Goal: Task Accomplishment & Management: Manage account settings

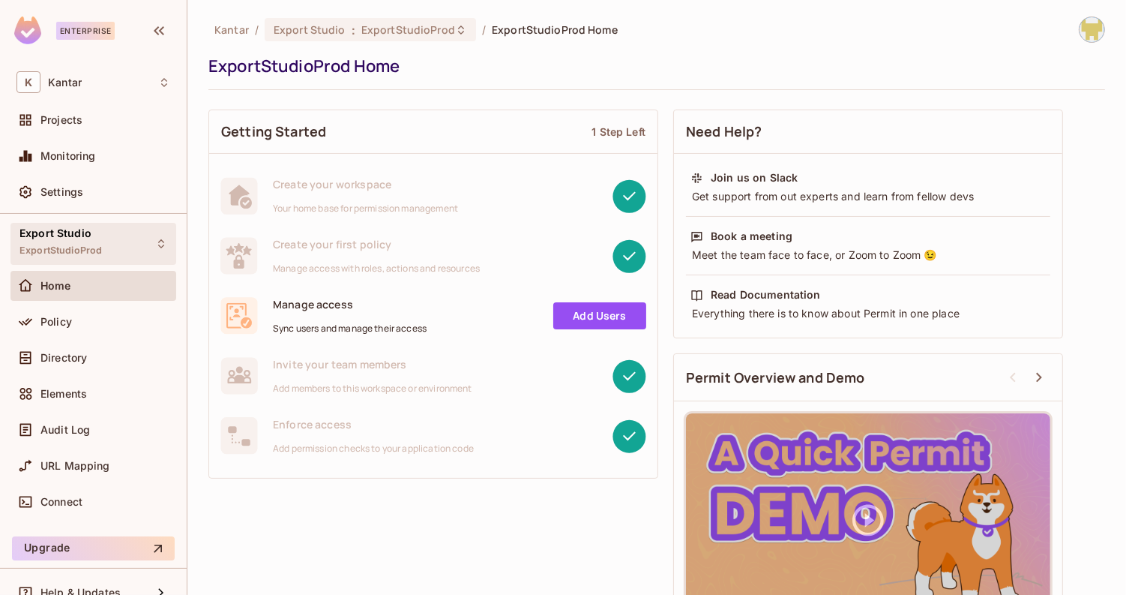
click at [132, 261] on div "Export Studio ExportStudioProd" at bounding box center [93, 243] width 166 height 41
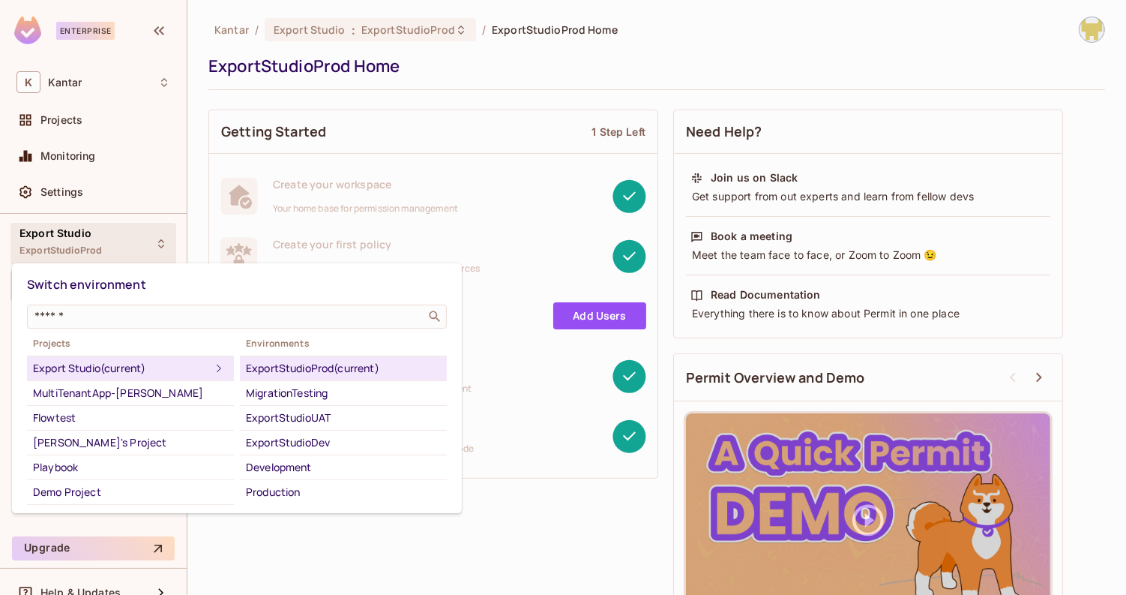
click at [115, 243] on div at bounding box center [563, 297] width 1126 height 595
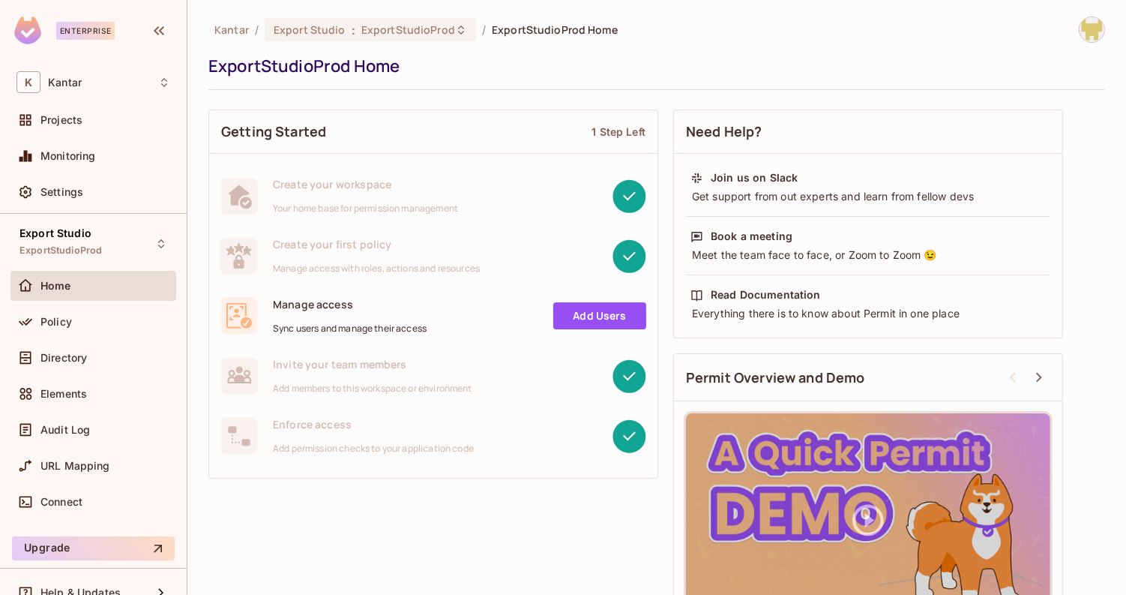
click at [115, 243] on div "Export Studio ExportStudioProd" at bounding box center [93, 243] width 166 height 41
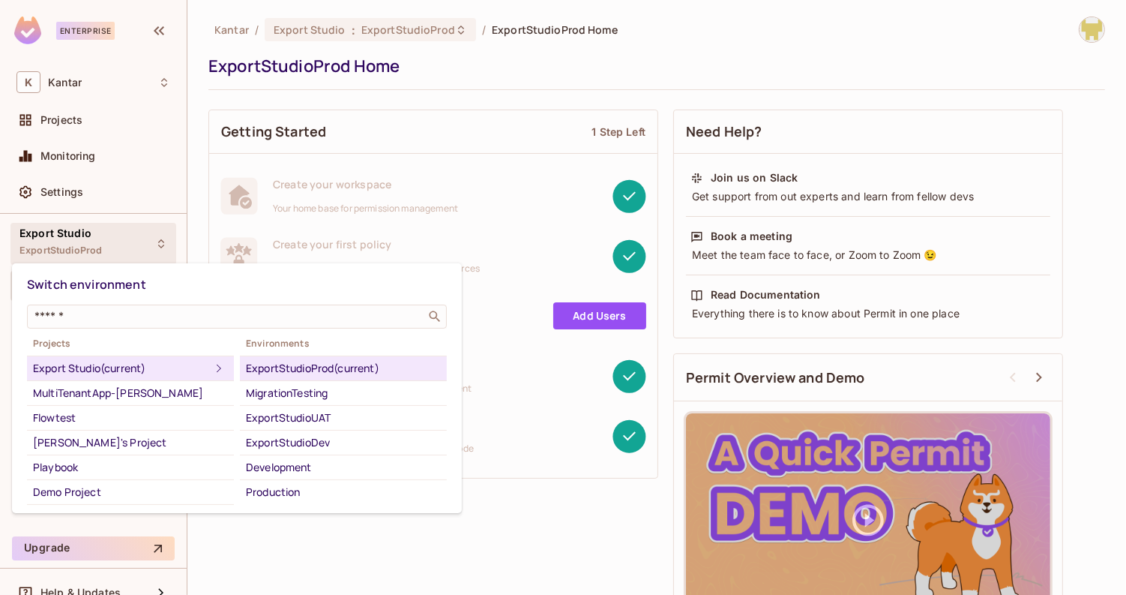
click at [115, 243] on div at bounding box center [563, 297] width 1126 height 595
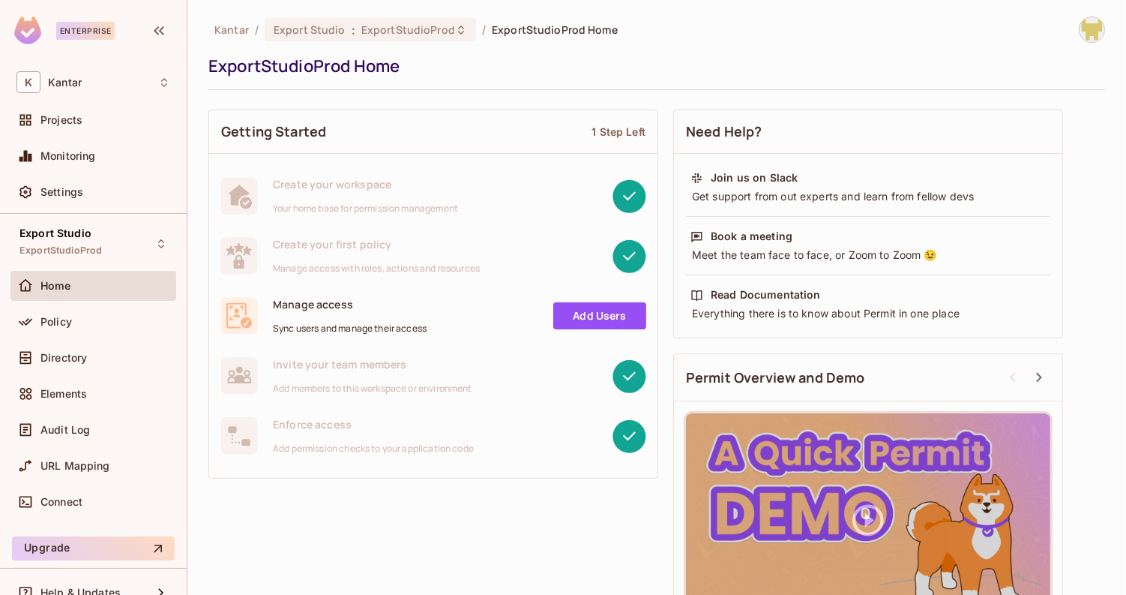
click at [115, 243] on div "Export Studio ExportStudioProd" at bounding box center [93, 243] width 166 height 41
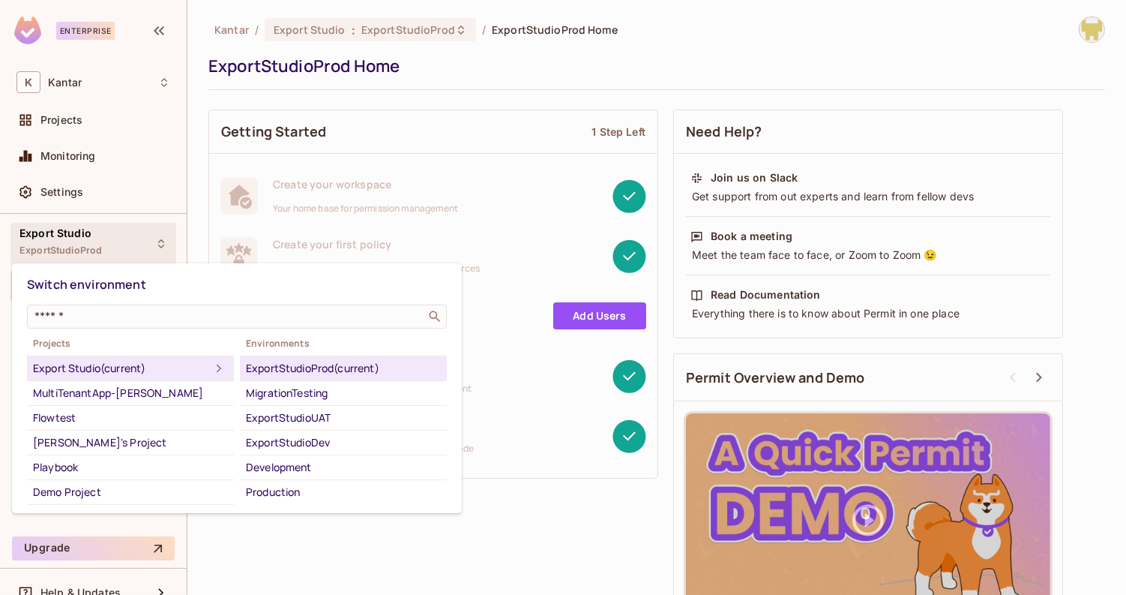
click at [115, 243] on div at bounding box center [563, 297] width 1126 height 595
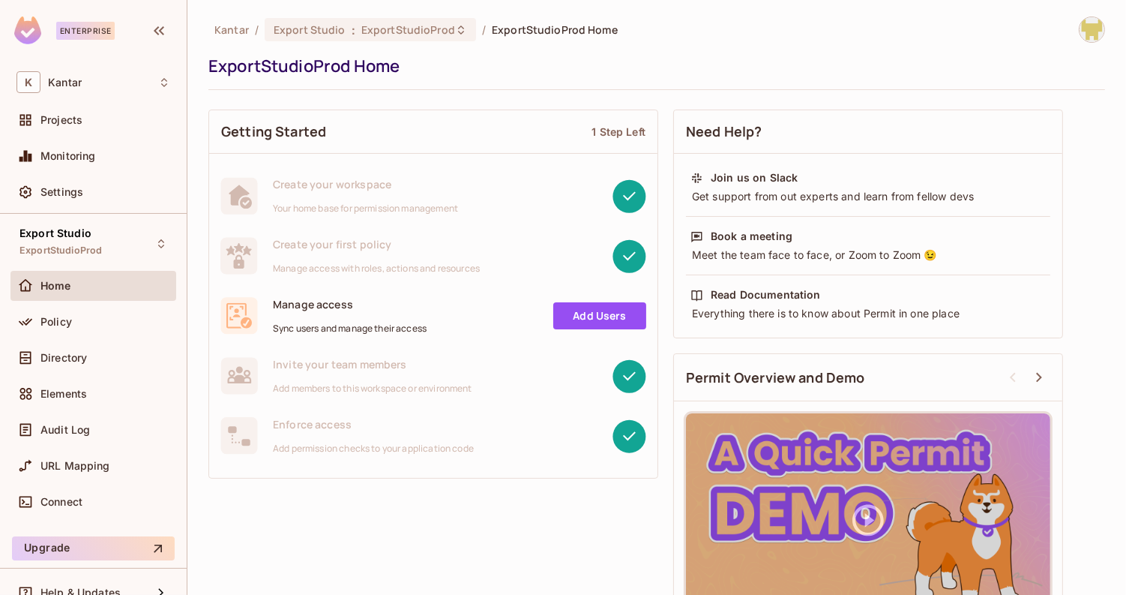
click at [115, 243] on div "Export Studio ExportStudioProd" at bounding box center [93, 243] width 166 height 41
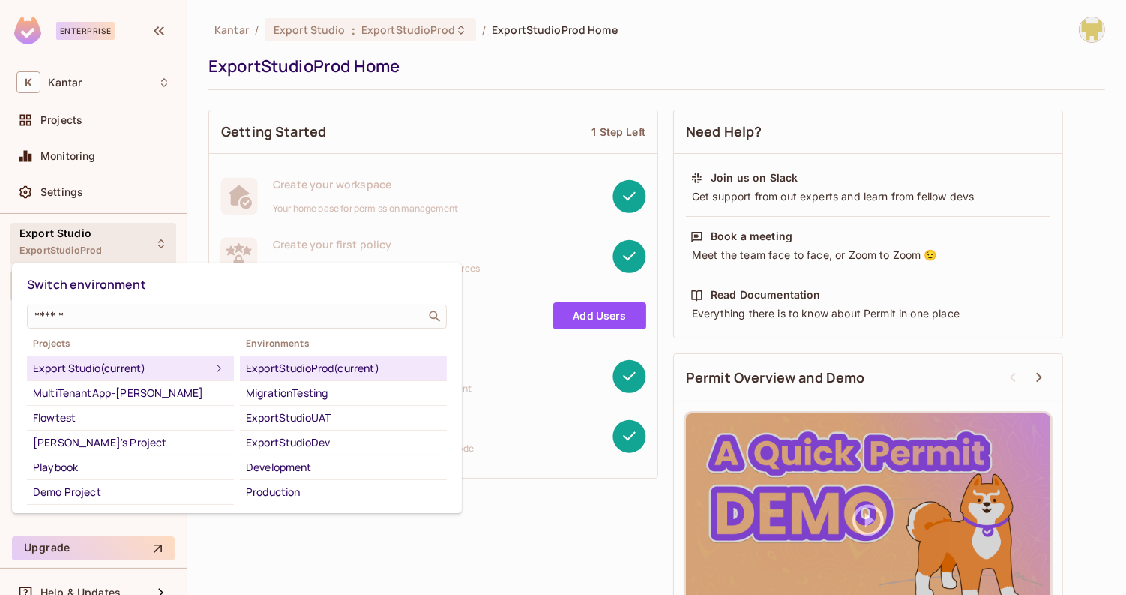
click at [115, 243] on div at bounding box center [563, 297] width 1126 height 595
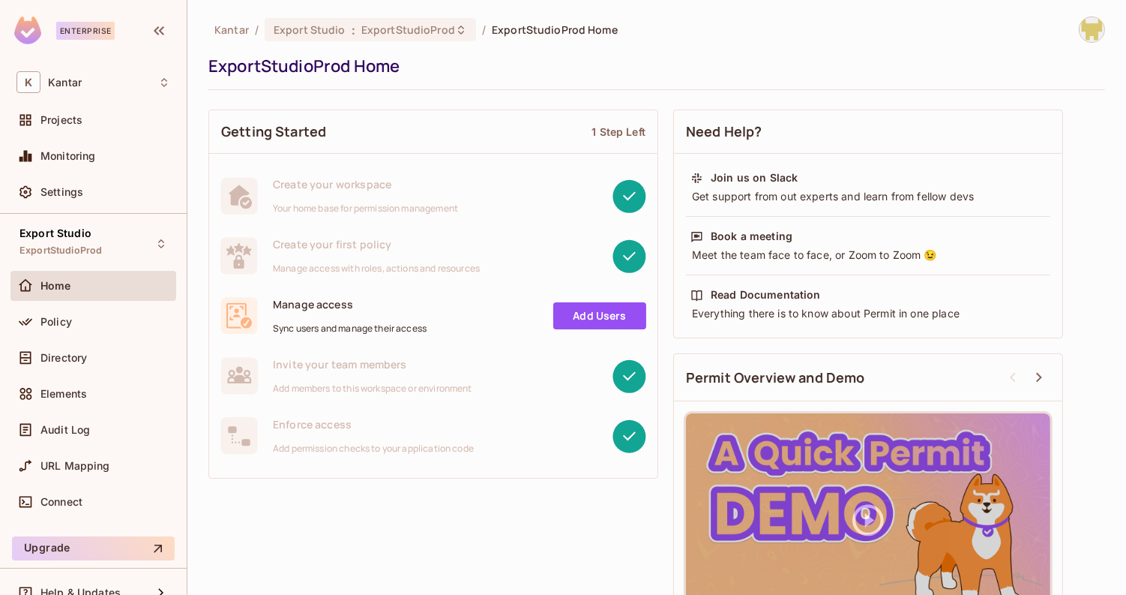
click at [115, 243] on div "Export Studio ExportStudioProd" at bounding box center [93, 243] width 166 height 41
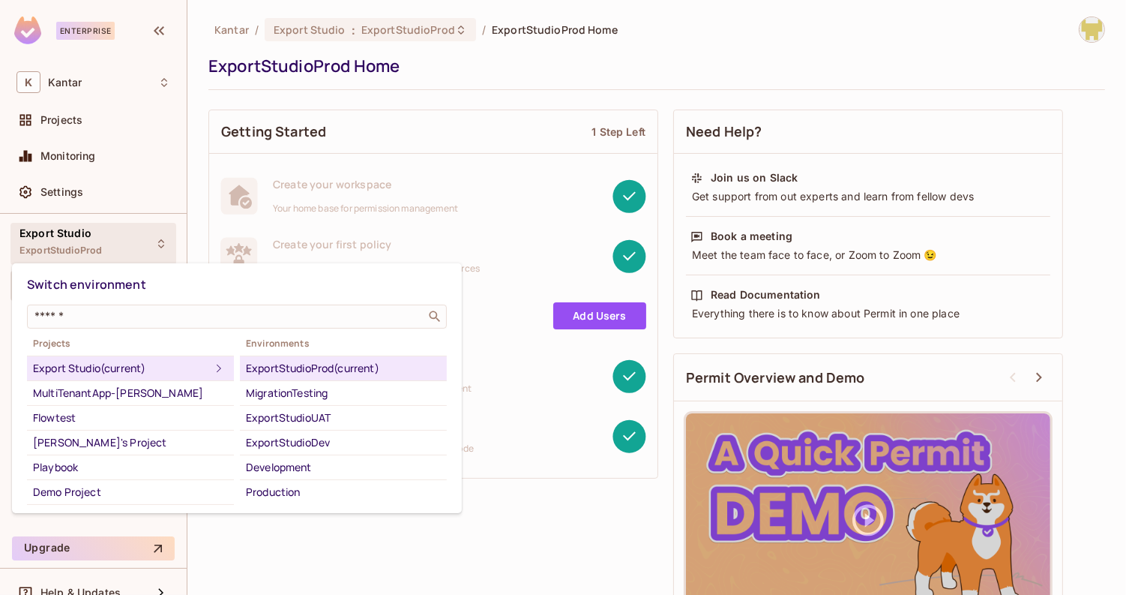
click at [404, 103] on div at bounding box center [563, 297] width 1126 height 595
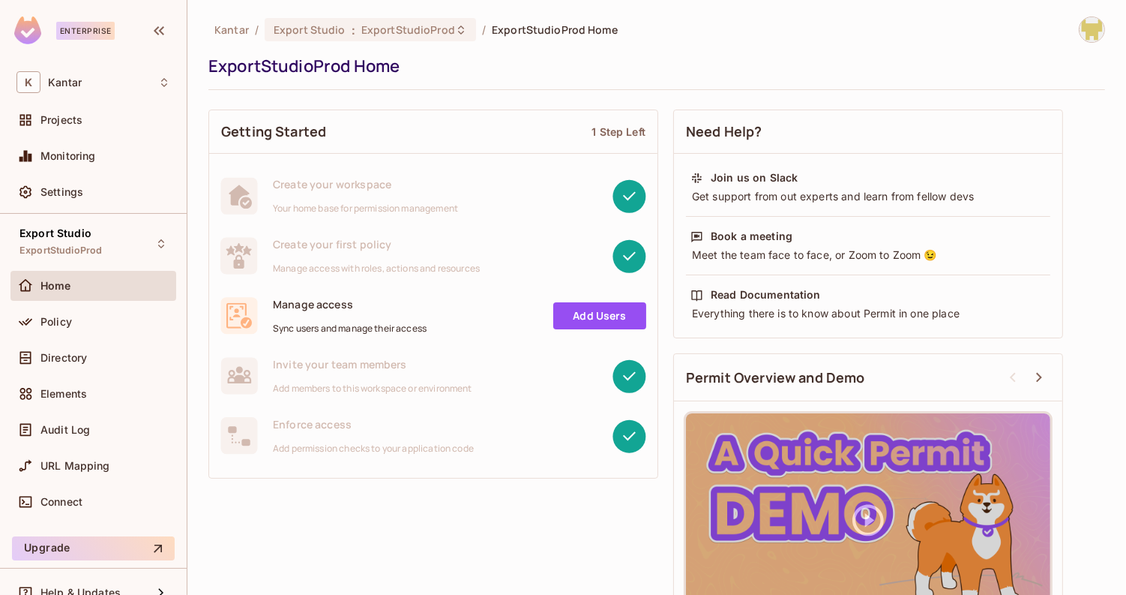
click at [106, 336] on div "Policy" at bounding box center [93, 325] width 166 height 36
click at [97, 316] on div "Policy" at bounding box center [105, 322] width 130 height 12
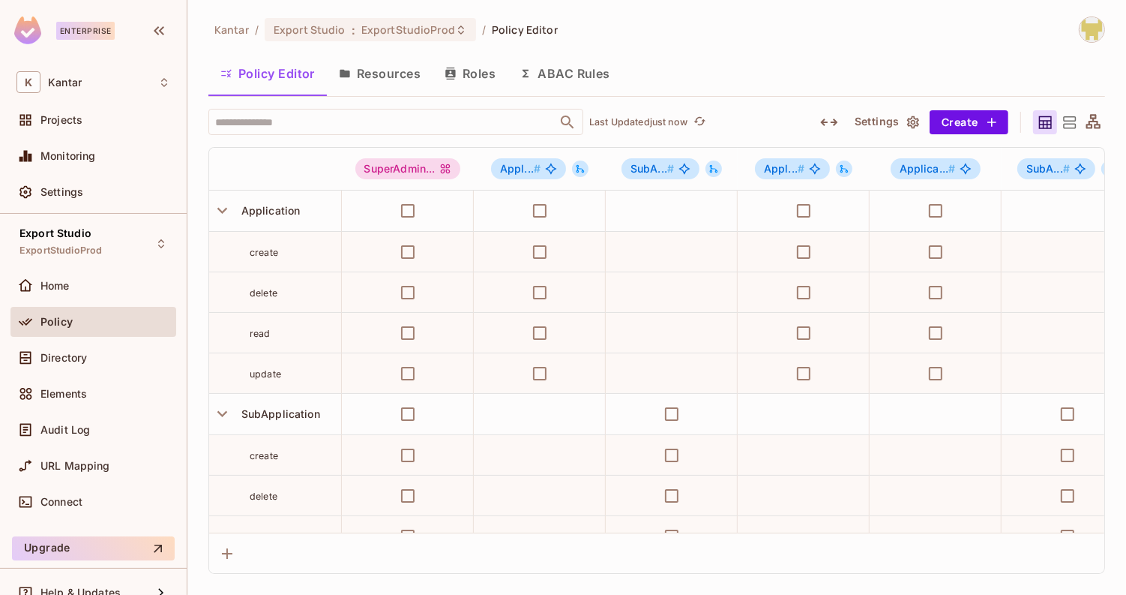
click at [351, 77] on icon "button" at bounding box center [345, 73] width 12 height 12
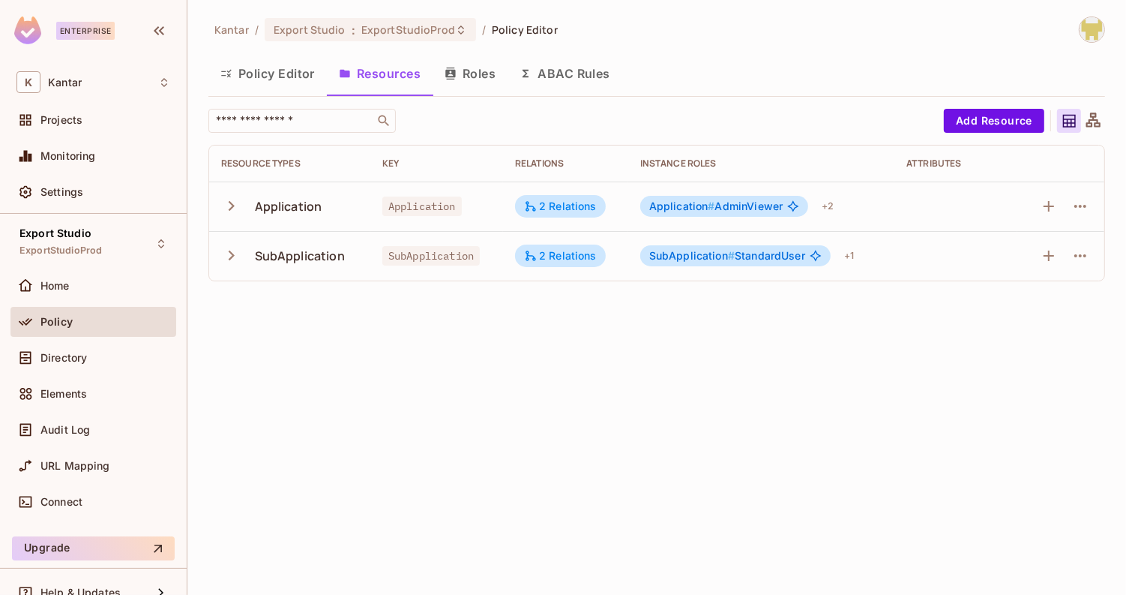
click at [521, 46] on div "Kantar / Export Studio : ExportStudioProd / Policy Editor Policy Editor Resourc…" at bounding box center [656, 154] width 897 height 277
click at [463, 79] on button "Roles" at bounding box center [470, 73] width 75 height 37
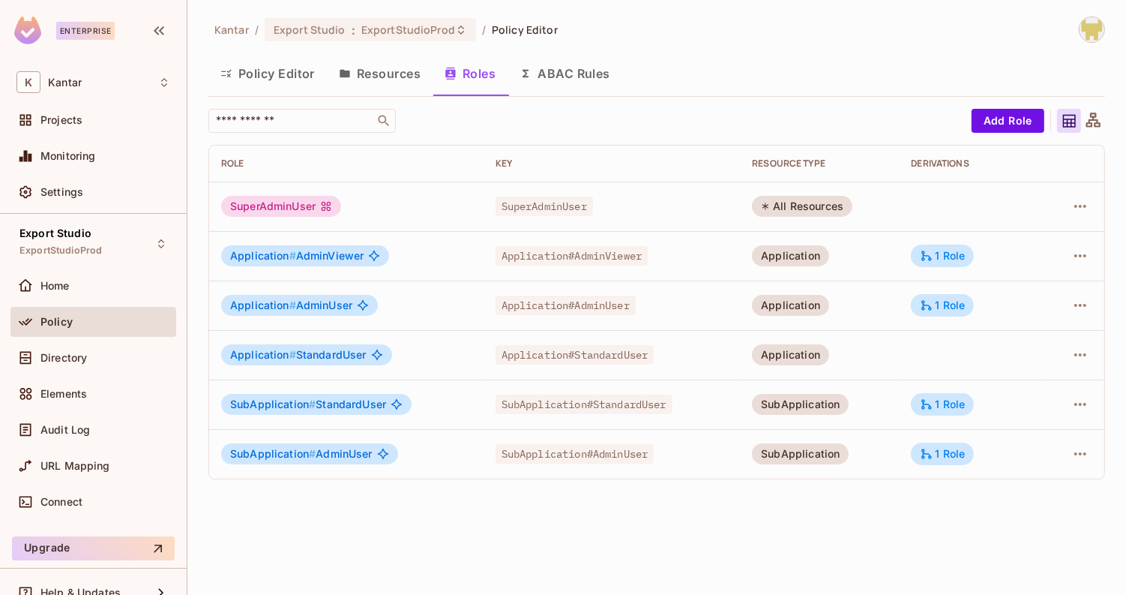
click at [282, 80] on button "Policy Editor" at bounding box center [267, 73] width 118 height 37
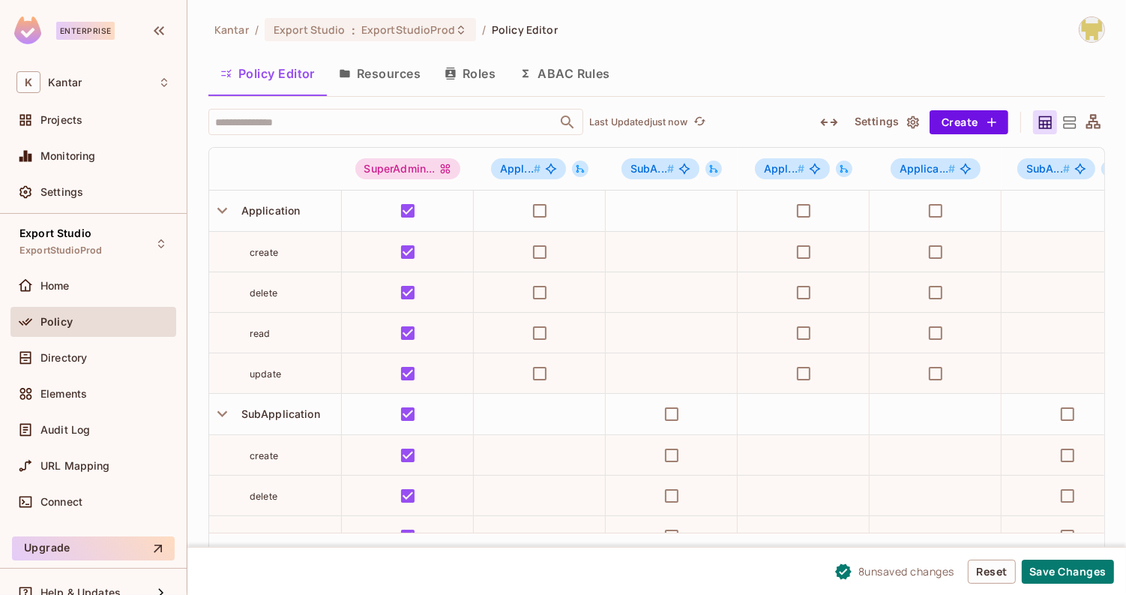
click at [828, 122] on icon "button" at bounding box center [828, 121] width 17 height 7
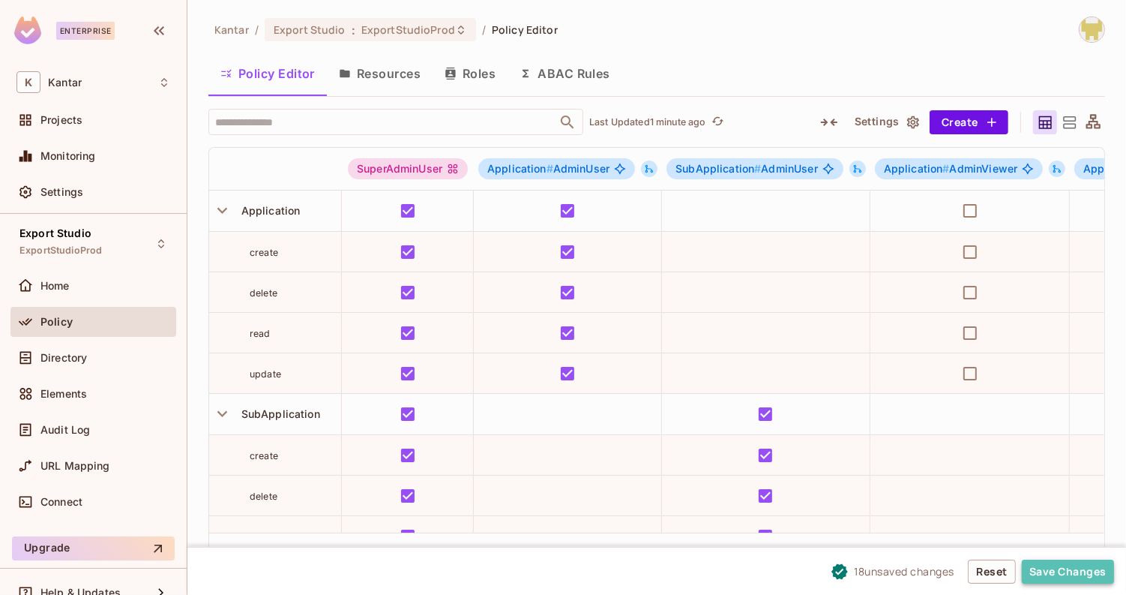
click at [1055, 573] on button "Save Changes" at bounding box center [1068, 571] width 92 height 24
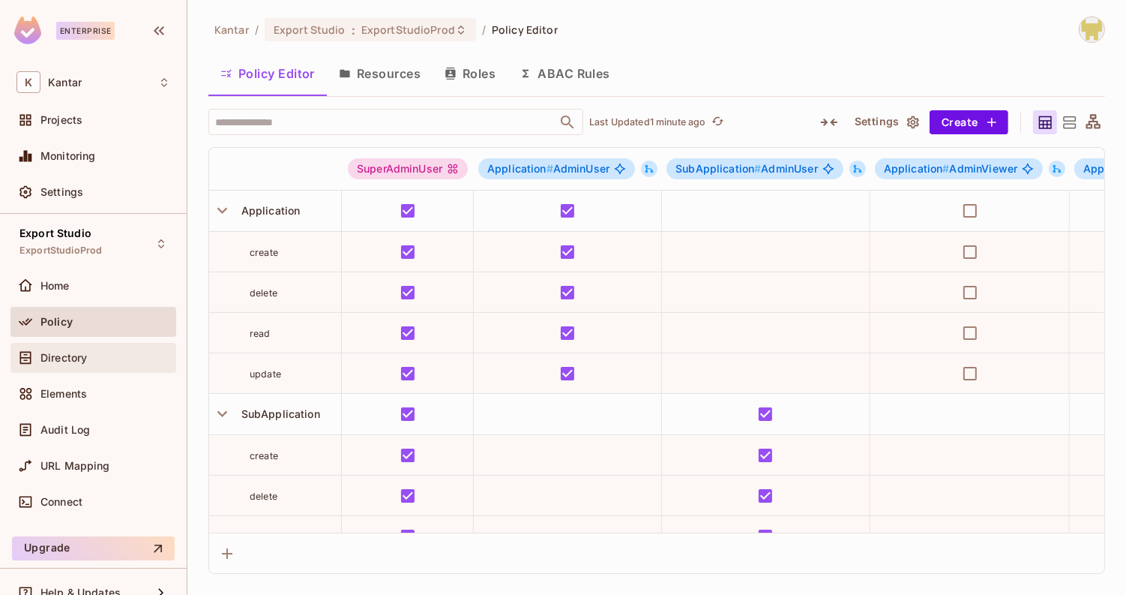
click at [39, 369] on div "Directory" at bounding box center [93, 358] width 166 height 30
